Goal: Task Accomplishment & Management: Complete application form

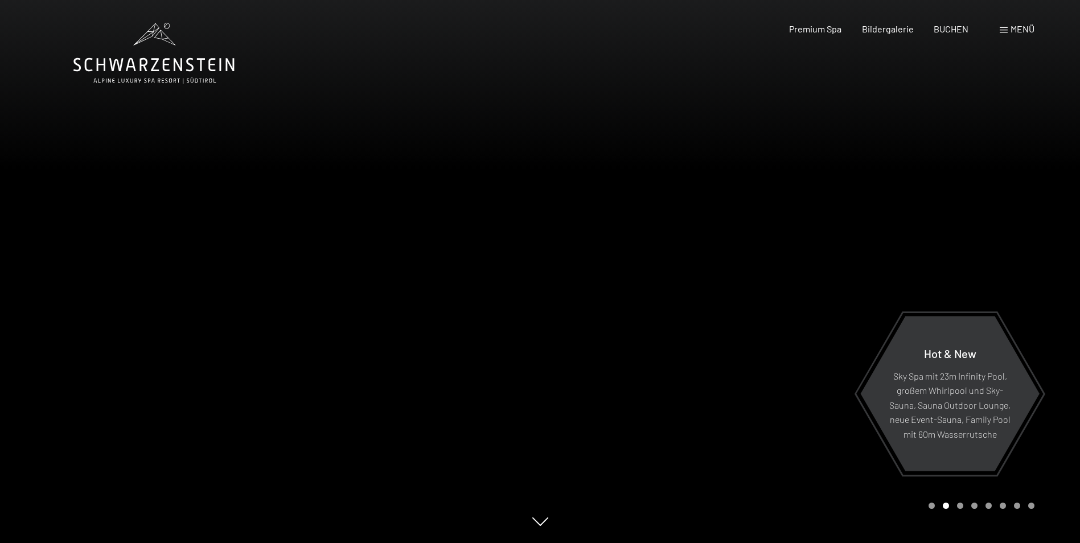
click at [1004, 28] on span at bounding box center [1004, 30] width 8 height 6
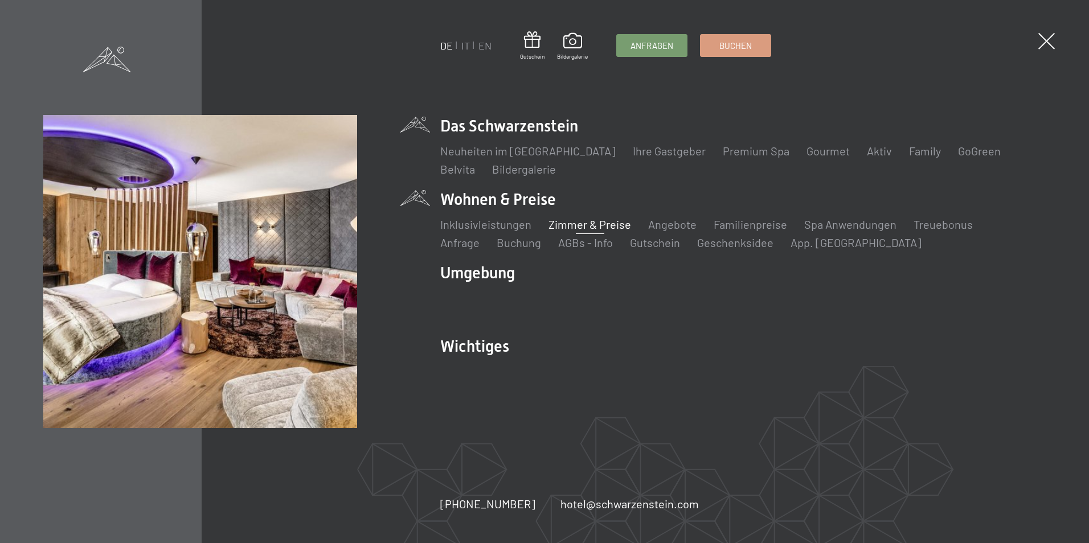
click at [570, 223] on link "Zimmer & Preise" at bounding box center [589, 224] width 83 height 14
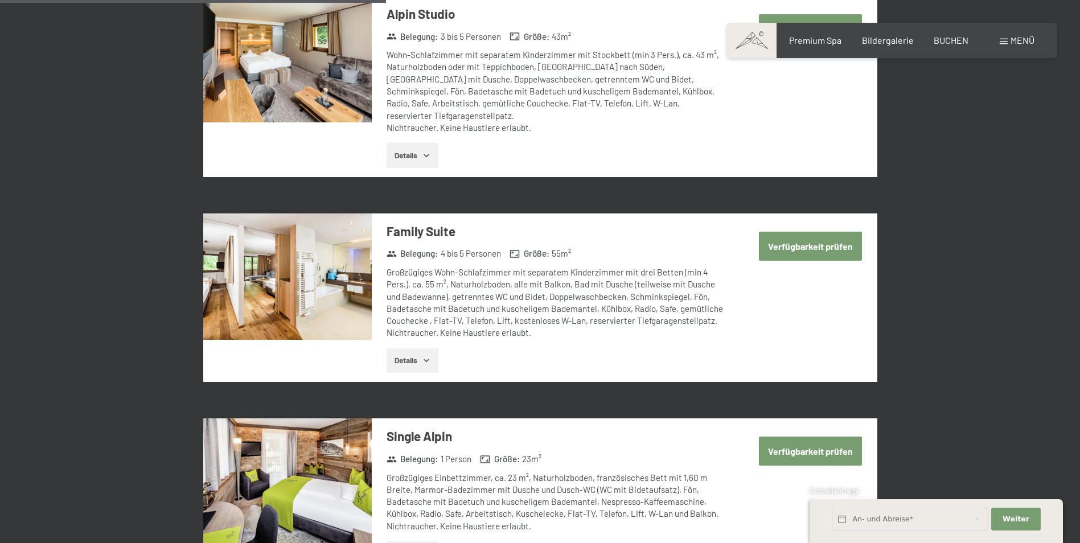
scroll to position [1368, 0]
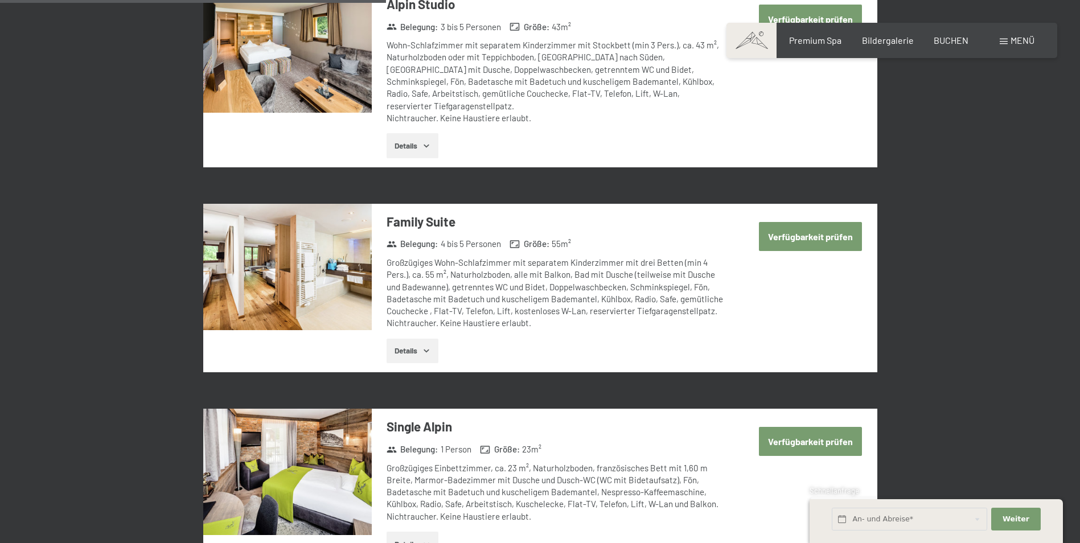
click at [790, 222] on button "Verfügbarkeit prüfen" at bounding box center [810, 236] width 103 height 29
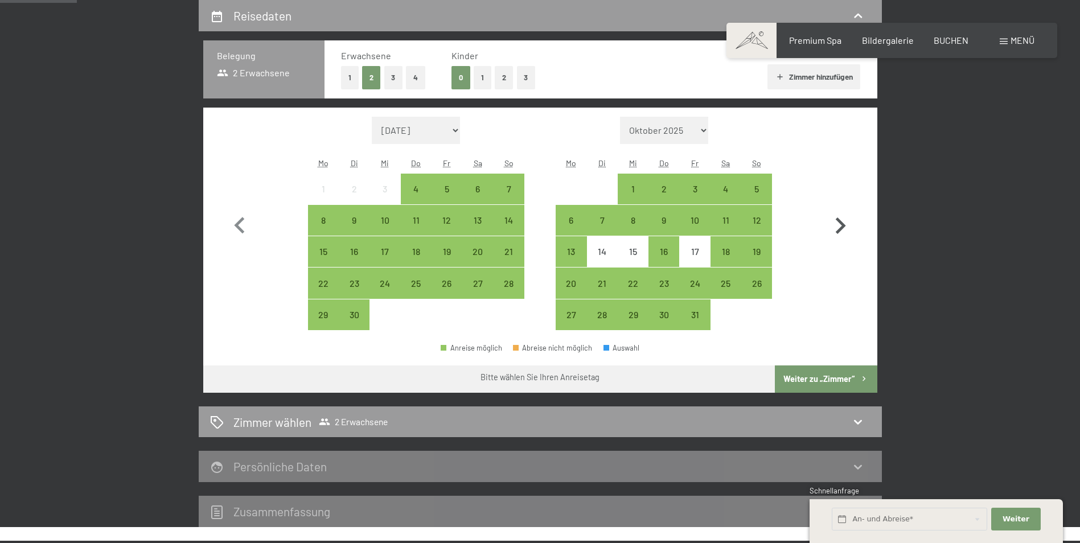
click at [843, 227] on icon "button" at bounding box center [841, 225] width 10 height 17
select select "2025-10-01"
select select "2025-11-01"
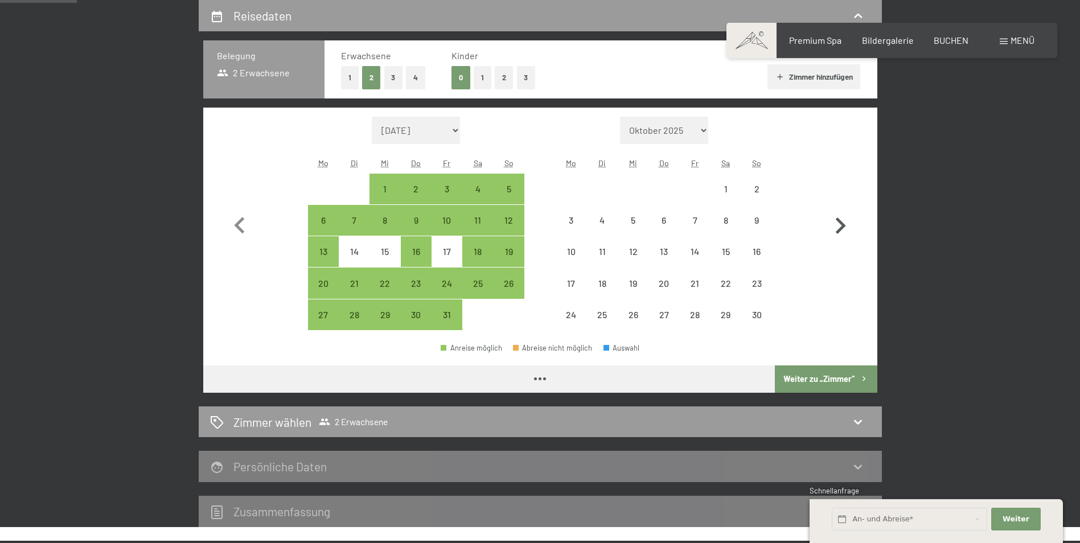
select select "2025-10-01"
select select "2025-11-01"
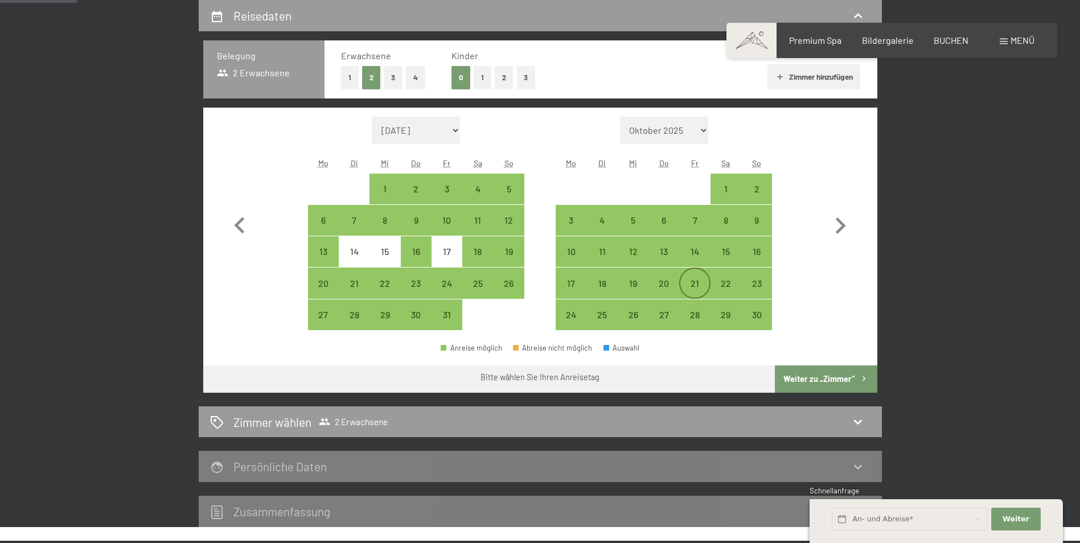
click at [697, 280] on div "21" at bounding box center [694, 293] width 28 height 28
select select "2025-10-01"
select select "2025-11-01"
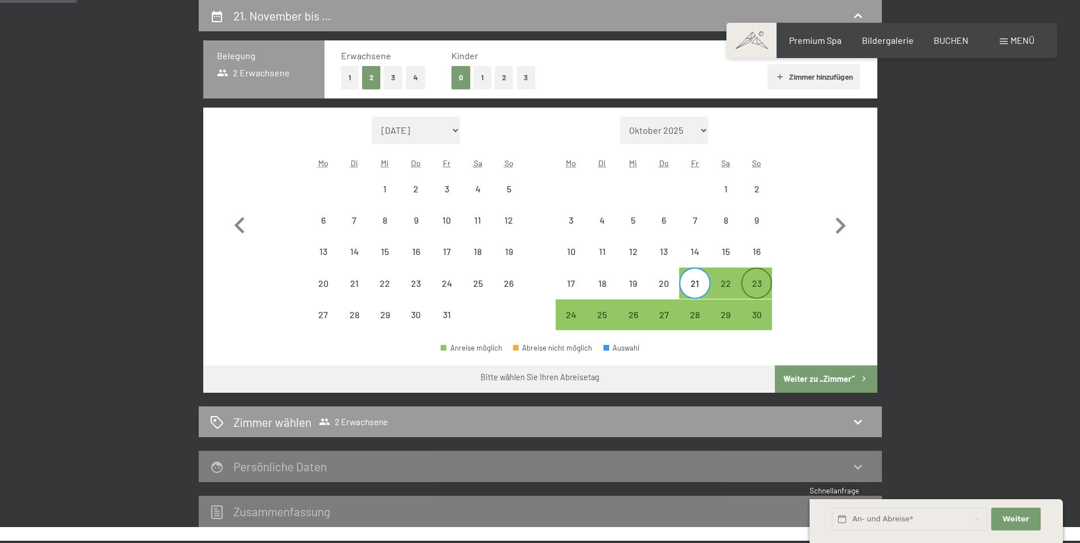
click at [754, 281] on div "23" at bounding box center [756, 293] width 28 height 28
select select "2025-10-01"
select select "2025-11-01"
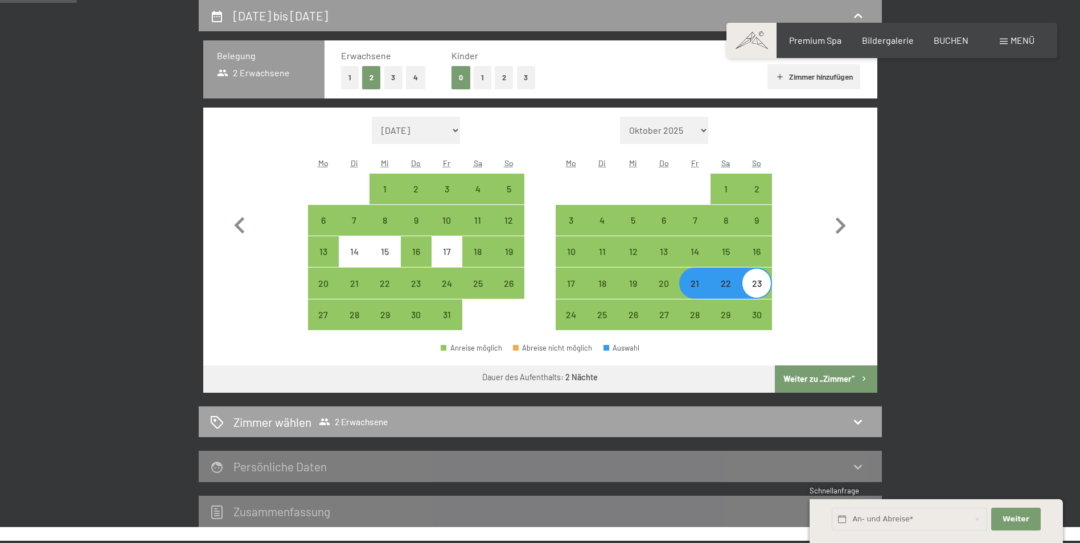
click at [849, 417] on div "Zimmer wählen 2 Erwachsene" at bounding box center [540, 422] width 660 height 17
select select "2025-10-01"
select select "2025-11-01"
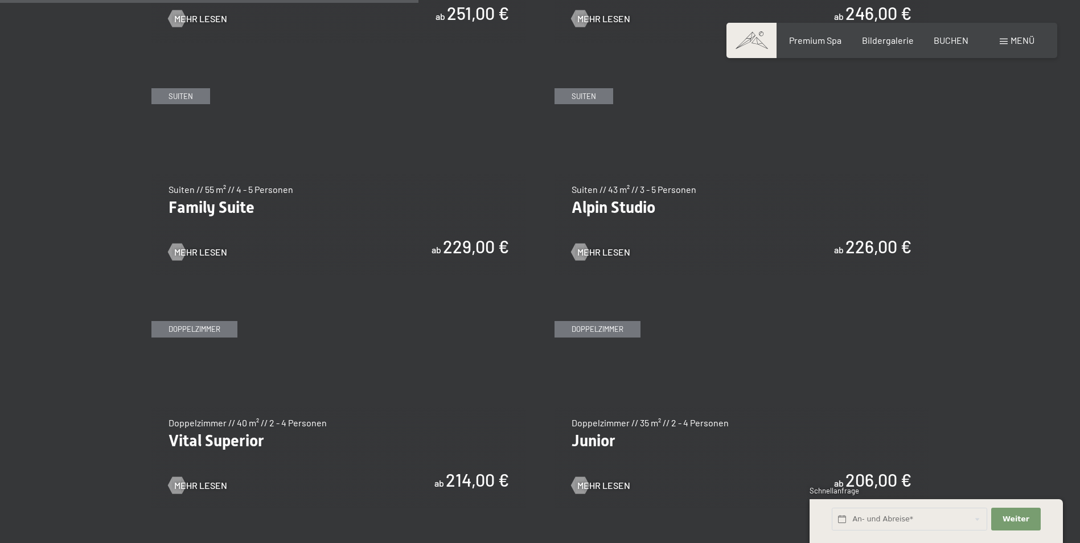
scroll to position [1410, 0]
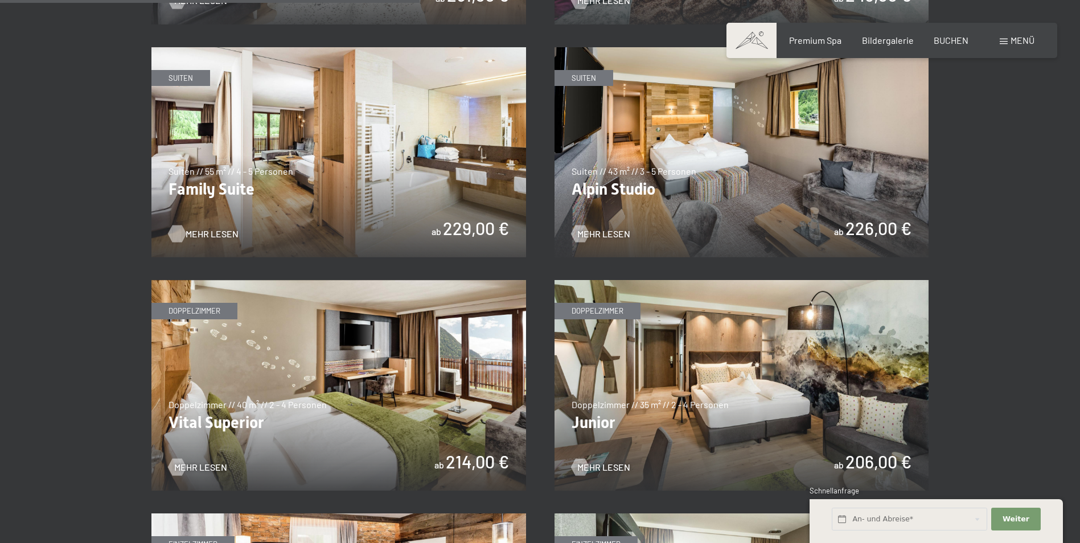
click at [191, 235] on span "Mehr Lesen" at bounding box center [212, 234] width 53 height 13
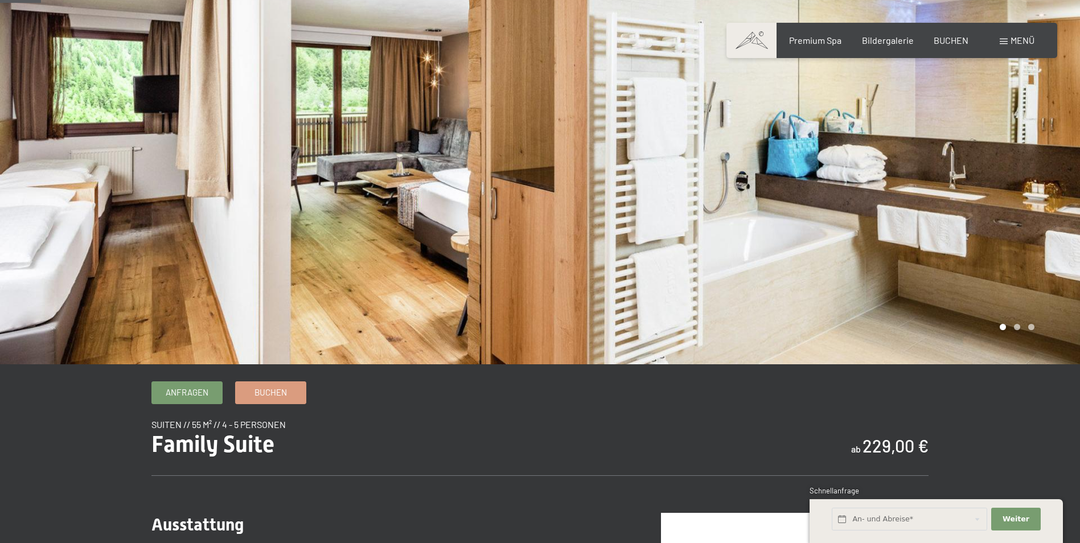
scroll to position [34, 0]
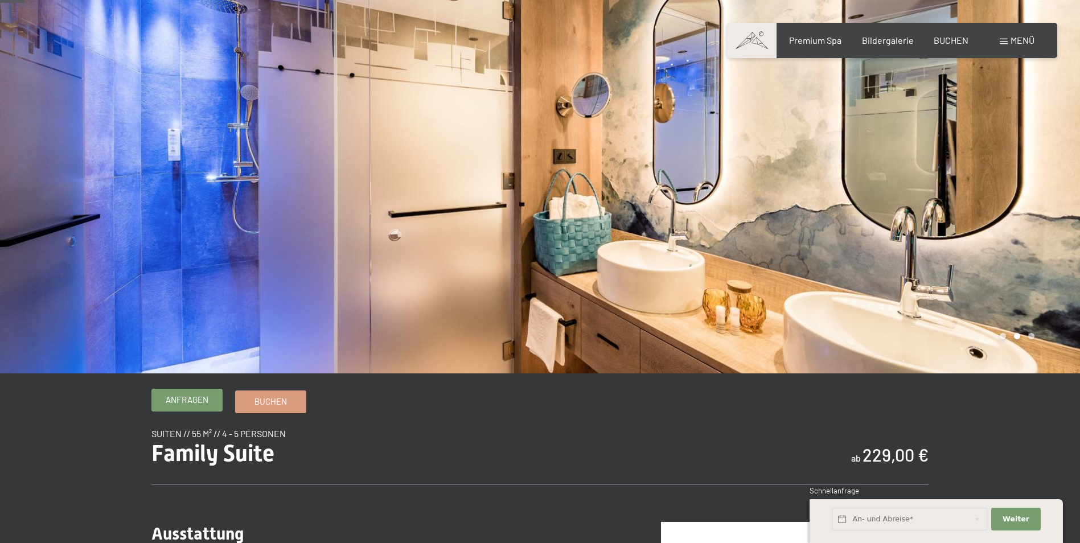
click at [212, 399] on link "Anfragen" at bounding box center [187, 400] width 70 height 22
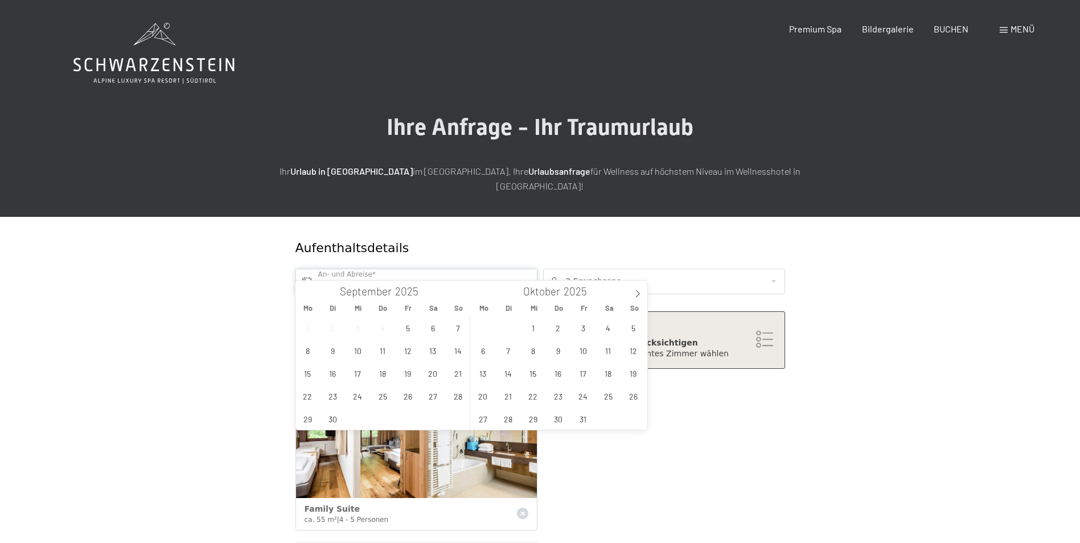
click at [524, 269] on input "text" at bounding box center [416, 282] width 242 height 26
click at [637, 295] on icon at bounding box center [638, 294] width 8 height 8
click at [580, 391] on span "21" at bounding box center [583, 396] width 22 height 22
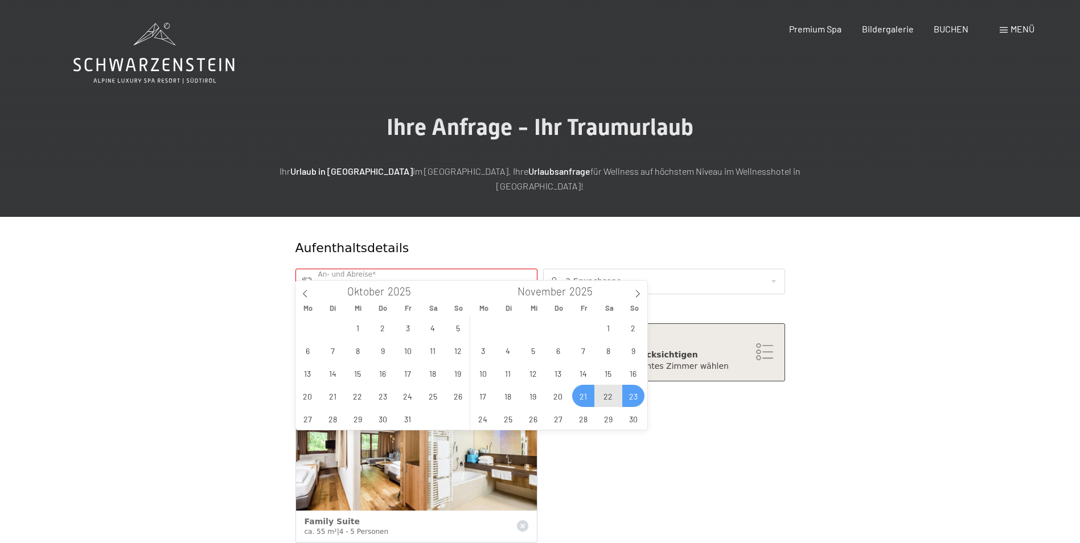
click at [634, 390] on span "23" at bounding box center [633, 396] width 22 height 22
type input "Fr. 21.11.2025 - So. 23.11.2025"
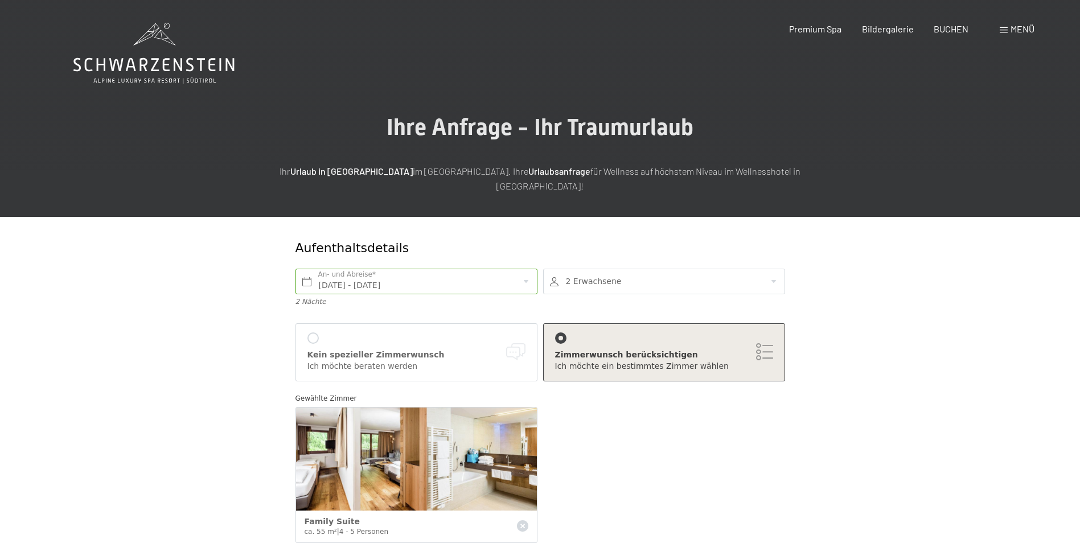
click at [774, 269] on div at bounding box center [664, 282] width 242 height 26
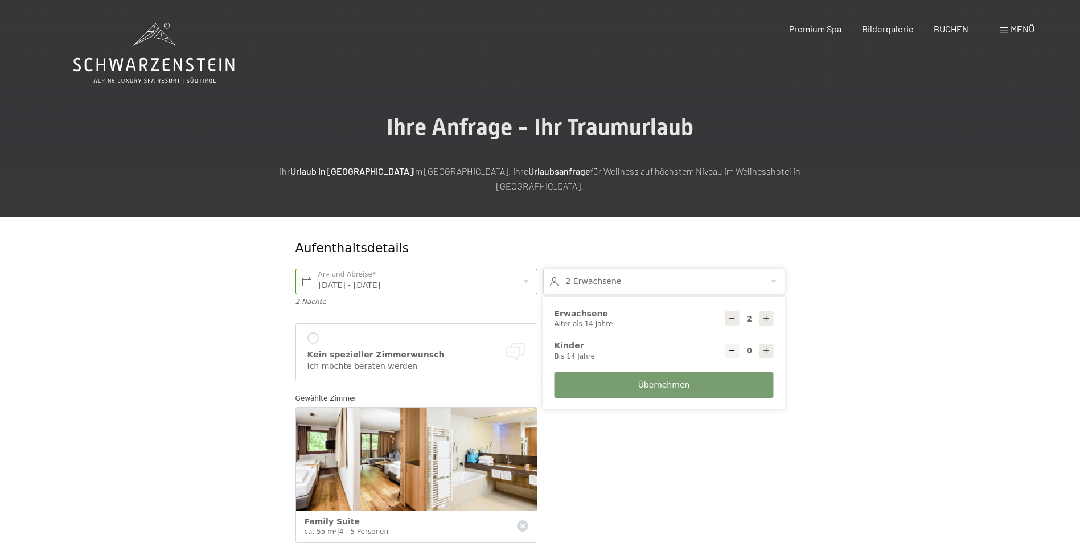
click at [766, 315] on icon at bounding box center [766, 319] width 8 height 8
type input "3"
click at [643, 380] on span "Übernehmen" at bounding box center [664, 385] width 52 height 11
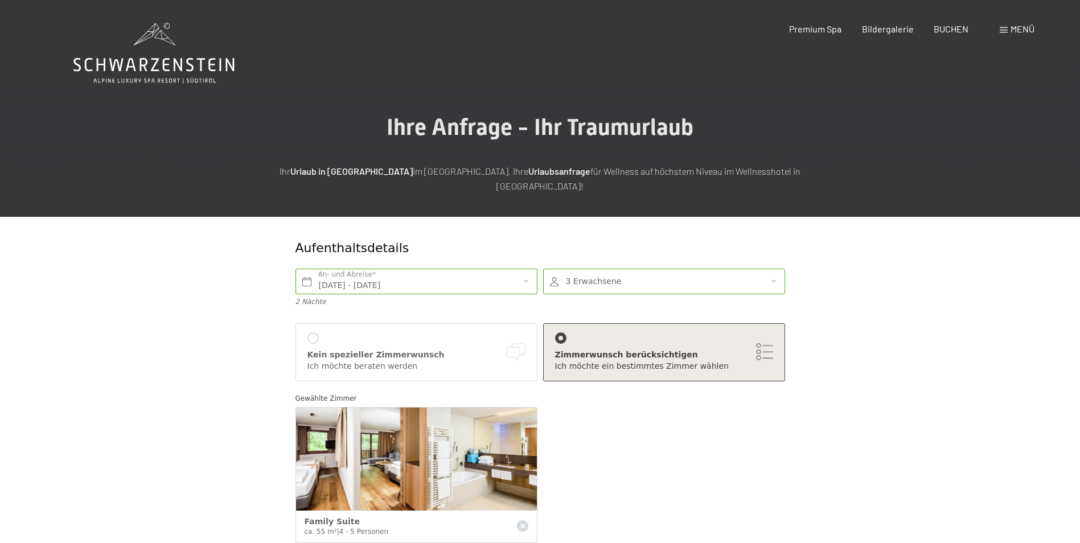
click at [562, 332] on div at bounding box center [560, 337] width 11 height 11
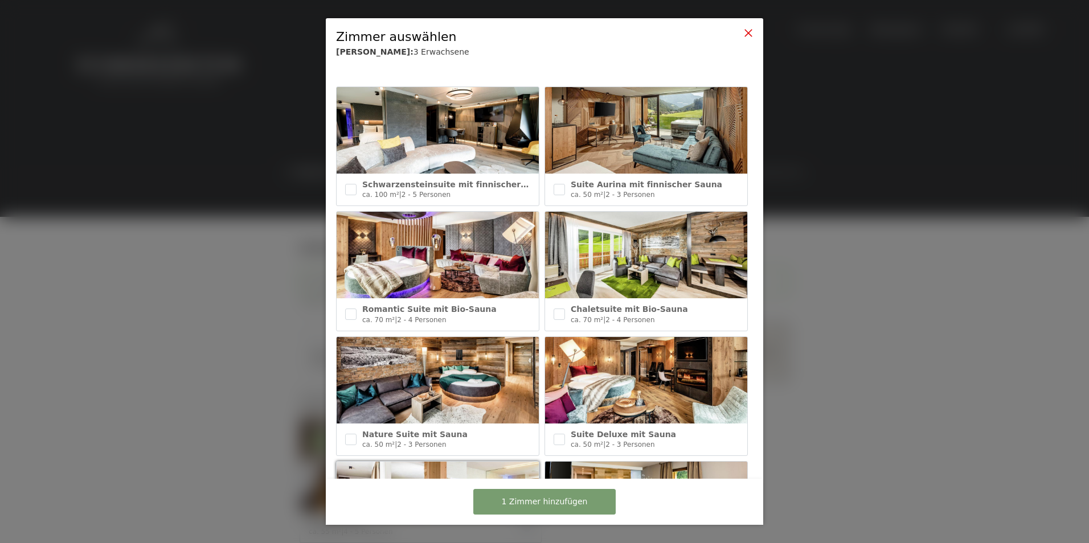
click at [746, 34] on icon at bounding box center [748, 32] width 9 height 9
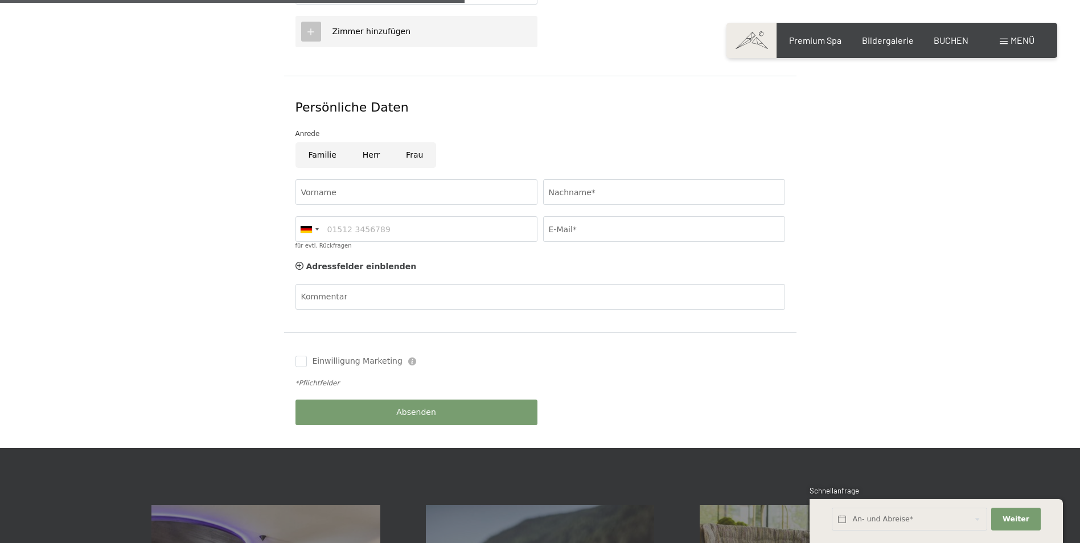
scroll to position [540, 0]
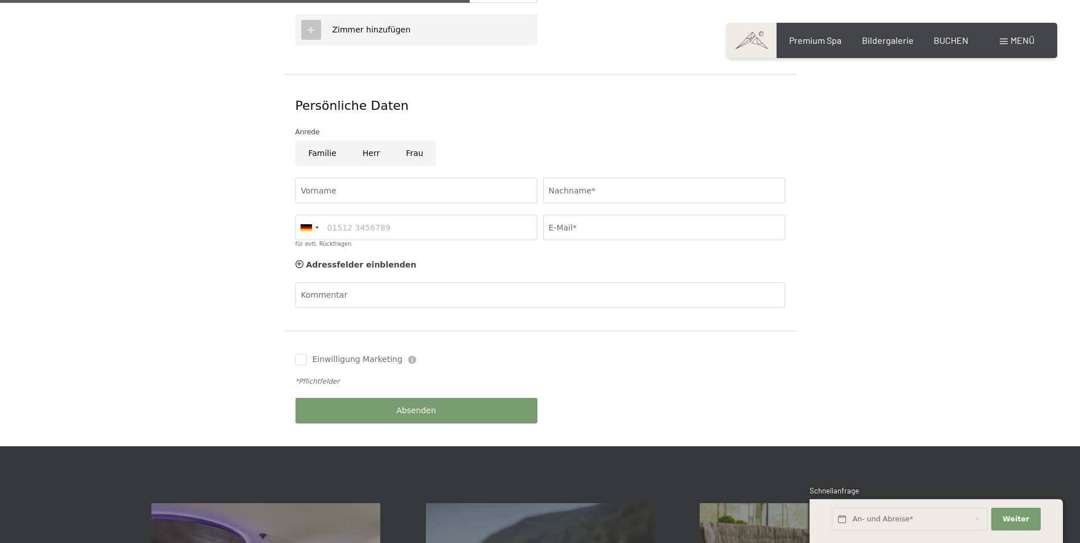
click at [322, 141] on input "Familie" at bounding box center [322, 154] width 54 height 26
radio input "true"
click at [317, 178] on input "Vorname" at bounding box center [416, 191] width 242 height 26
type input "Christian"
type input "Leichter"
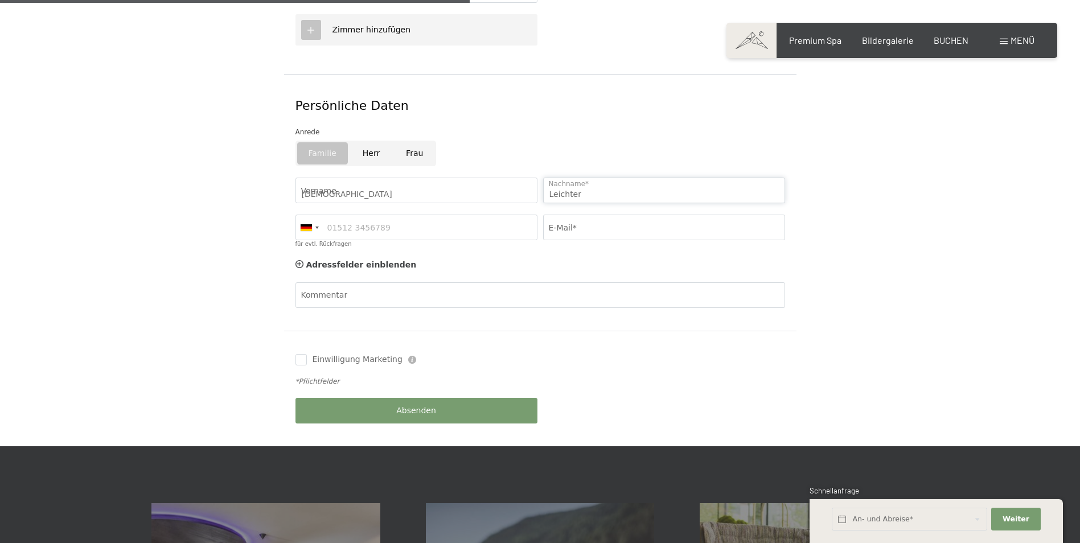
type input "06606775929"
type input "fam.leichter@aon.at"
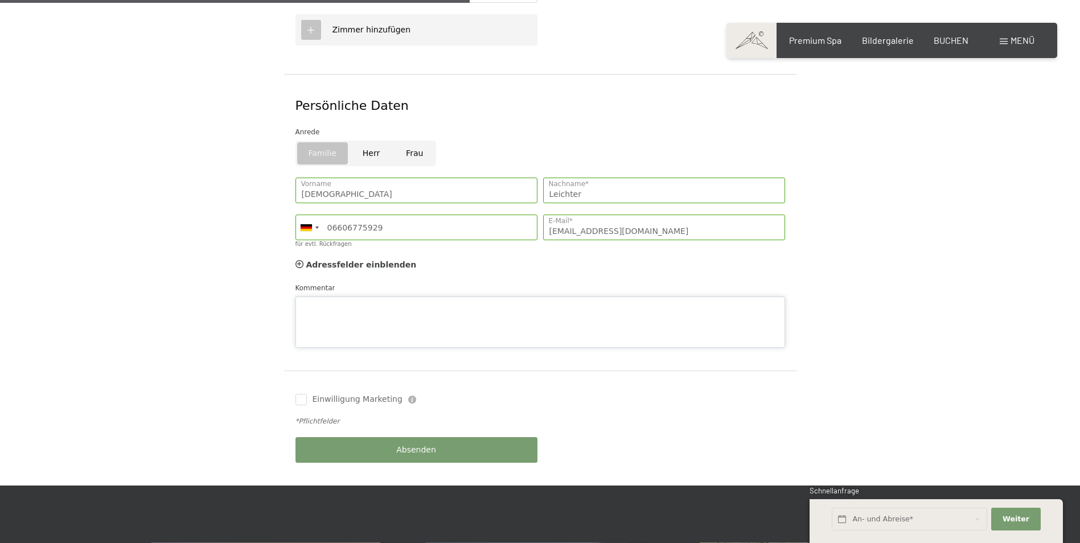
click at [320, 282] on div "Kommentar" at bounding box center [540, 314] width 490 height 65
type textarea "3 Person ist unsere 17jährige Tochter!"
click at [297, 394] on input "Einwilligung Marketing" at bounding box center [300, 399] width 11 height 11
checkbox input "true"
click at [450, 297] on textarea "3 Person ist unsere 17jährige Tochter!" at bounding box center [540, 322] width 490 height 51
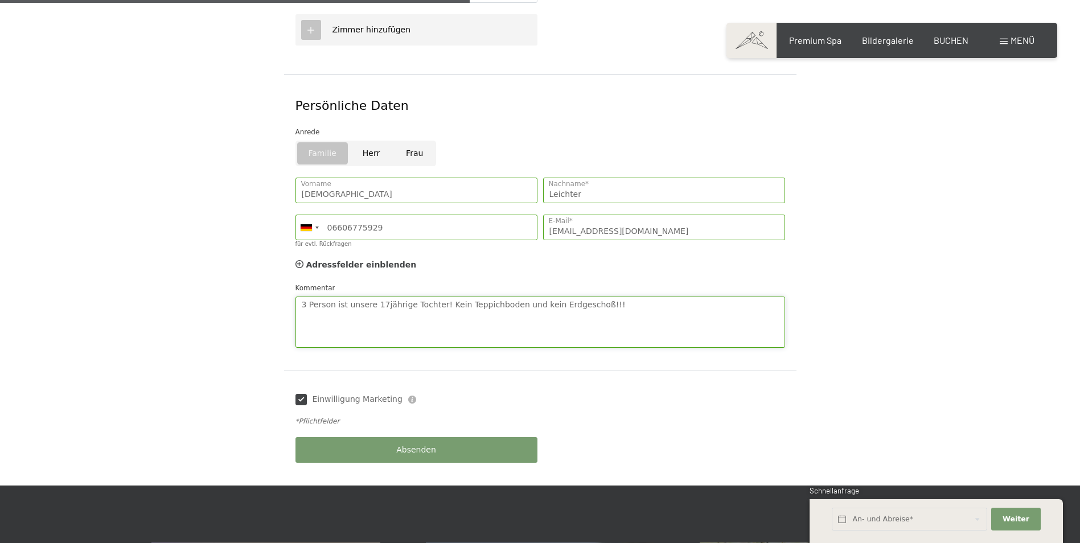
type textarea "3 Person ist unsere 17jährige Tochter! Kein Teppichboden und kein Erdgeschoß!!!"
click at [452, 440] on button "Absenden" at bounding box center [416, 450] width 242 height 26
